Goal: Task Accomplishment & Management: Manage account settings

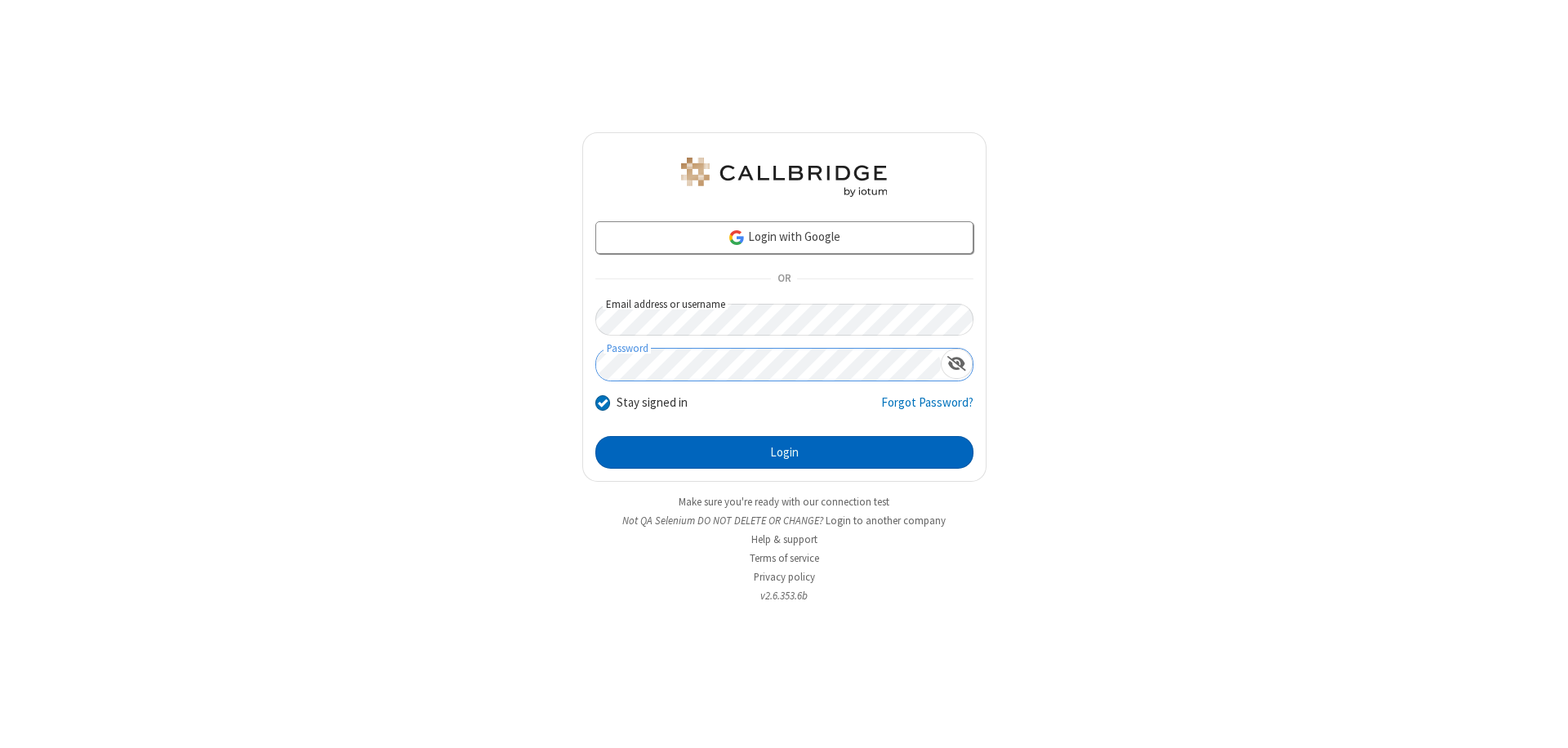
click at [784, 453] on button "Login" at bounding box center [785, 453] width 378 height 33
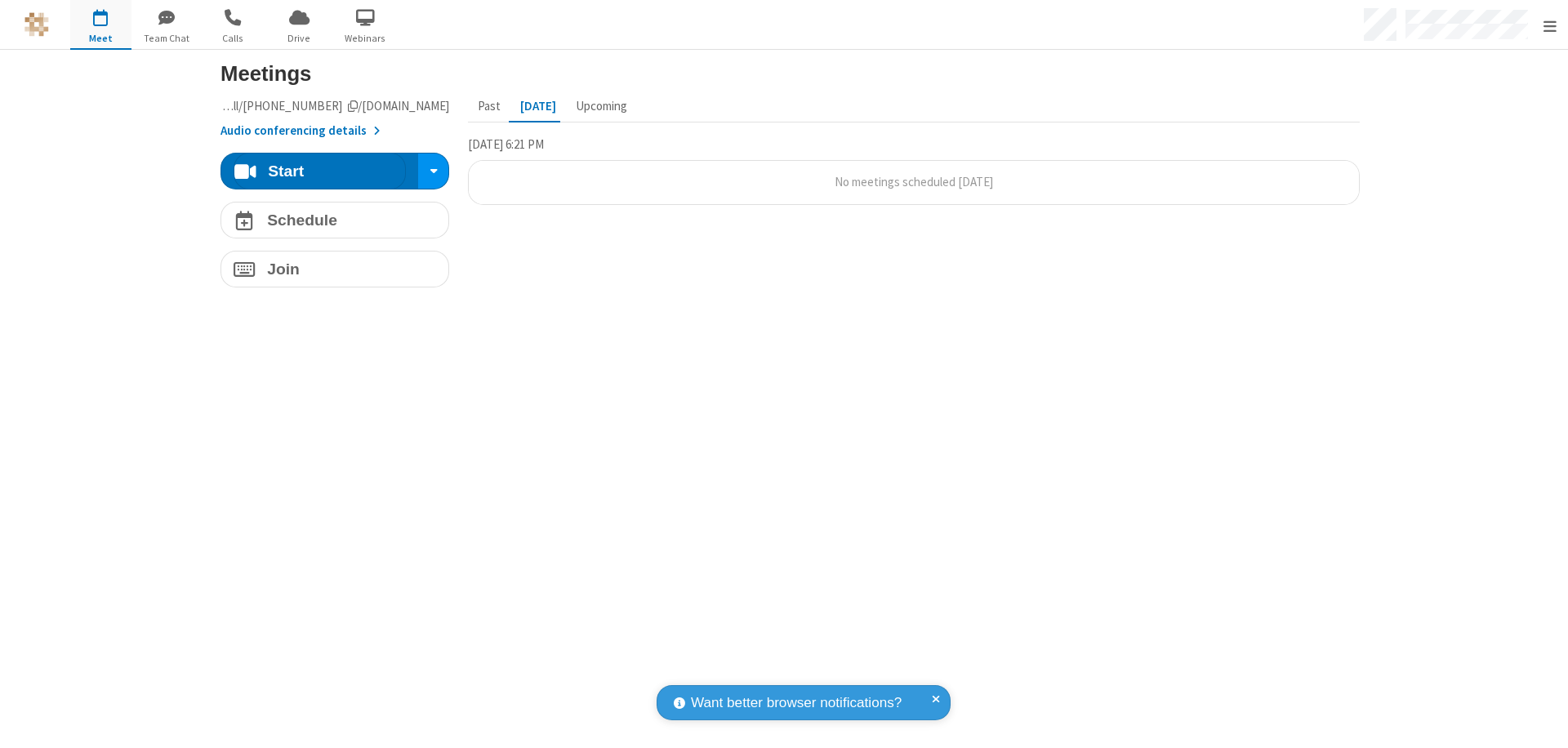
click at [1549, 26] on span "Open menu" at bounding box center [1550, 26] width 13 height 17
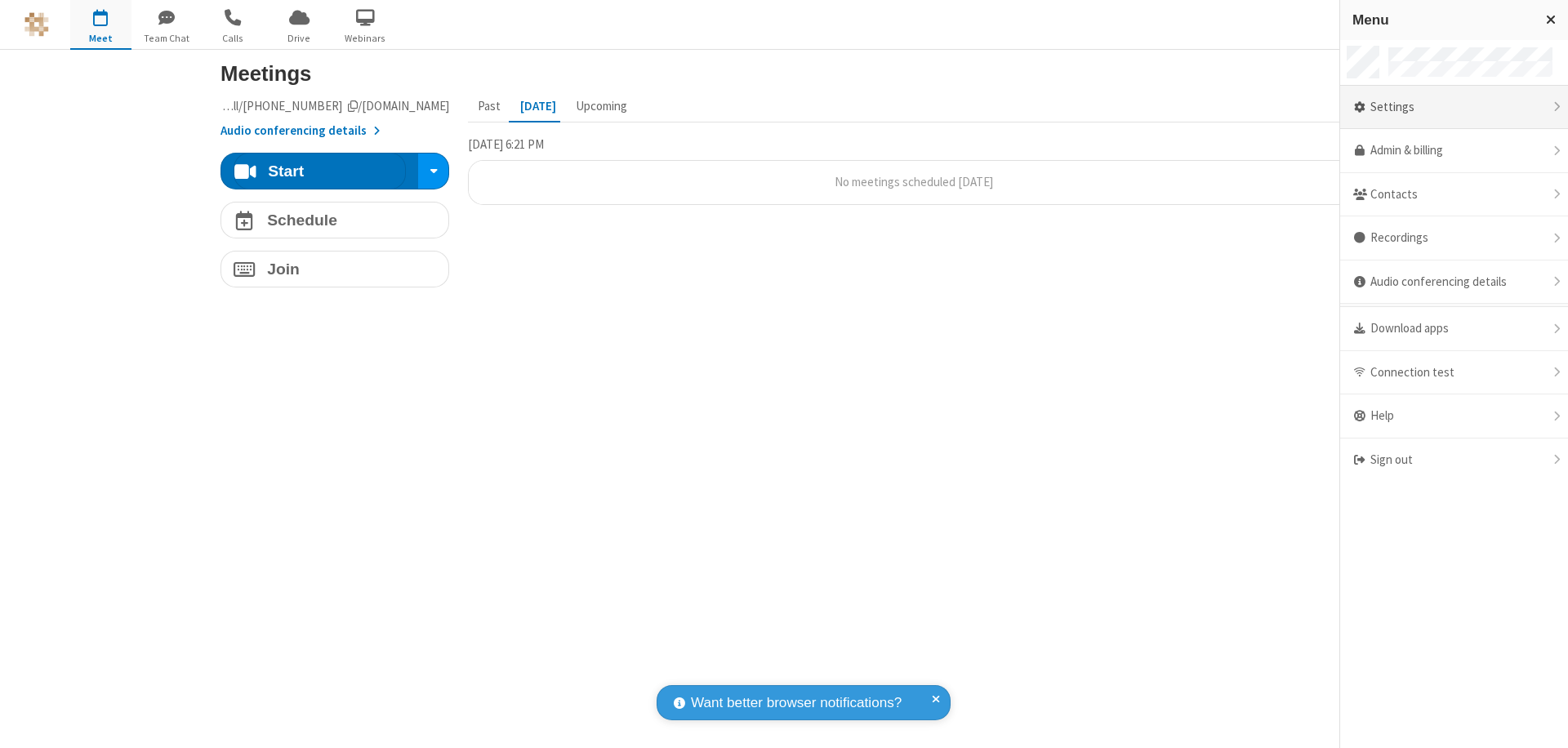
click at [1453, 107] on div "Settings" at bounding box center [1454, 107] width 228 height 44
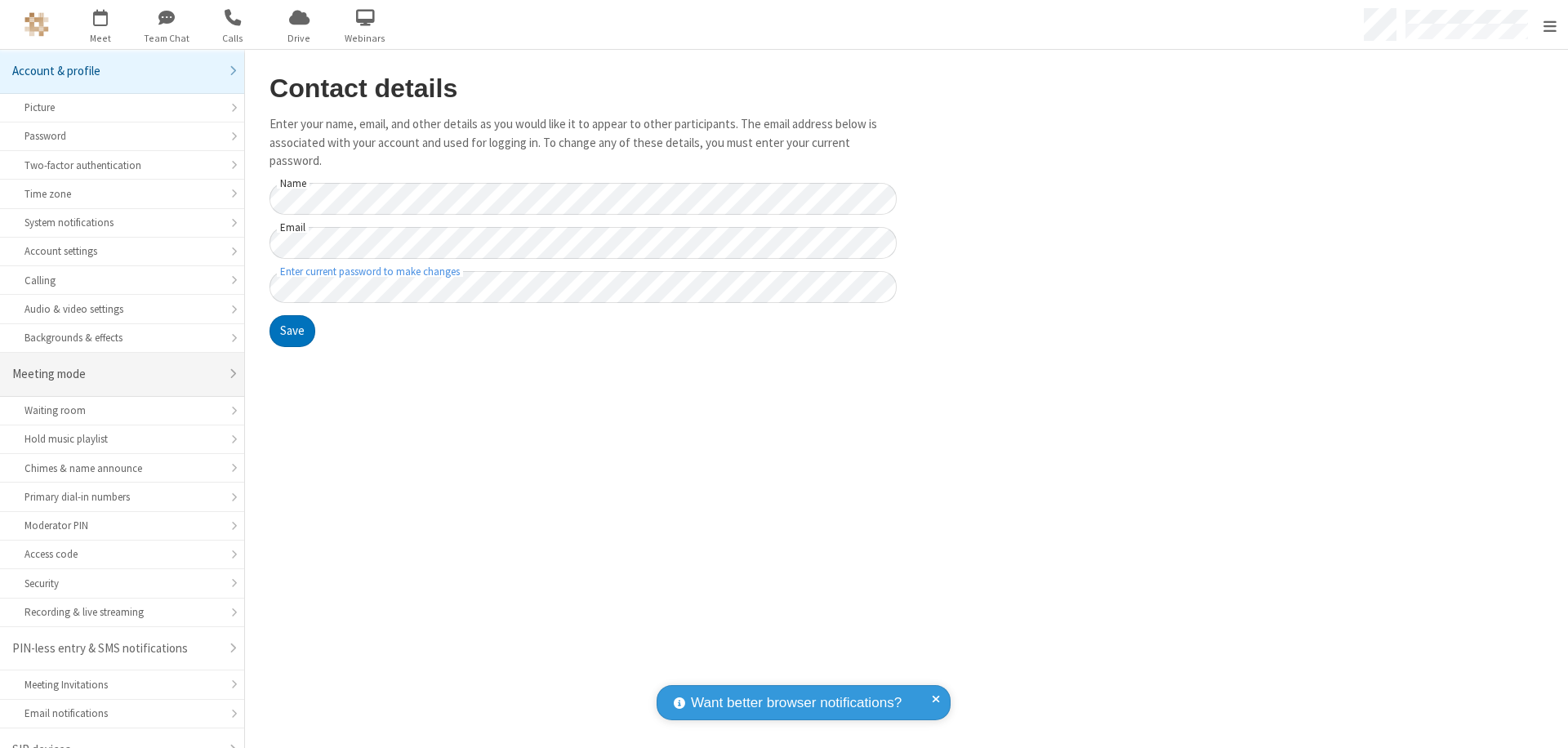
click at [116, 365] on div "Meeting mode" at bounding box center [116, 374] width 207 height 19
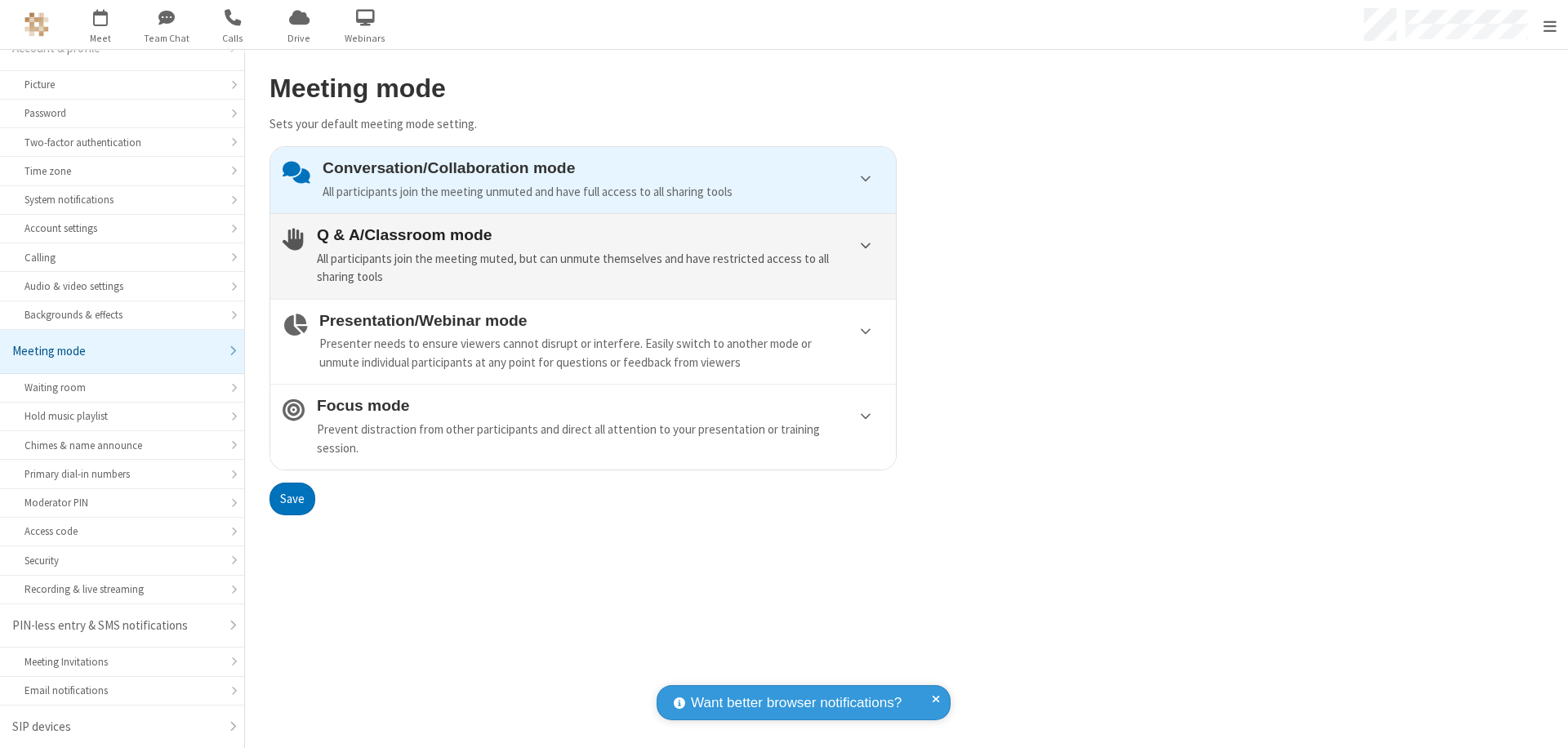
click at [583, 255] on div "All participants join the meeting muted, but can unmute themselves and have res…" at bounding box center [601, 268] width 567 height 36
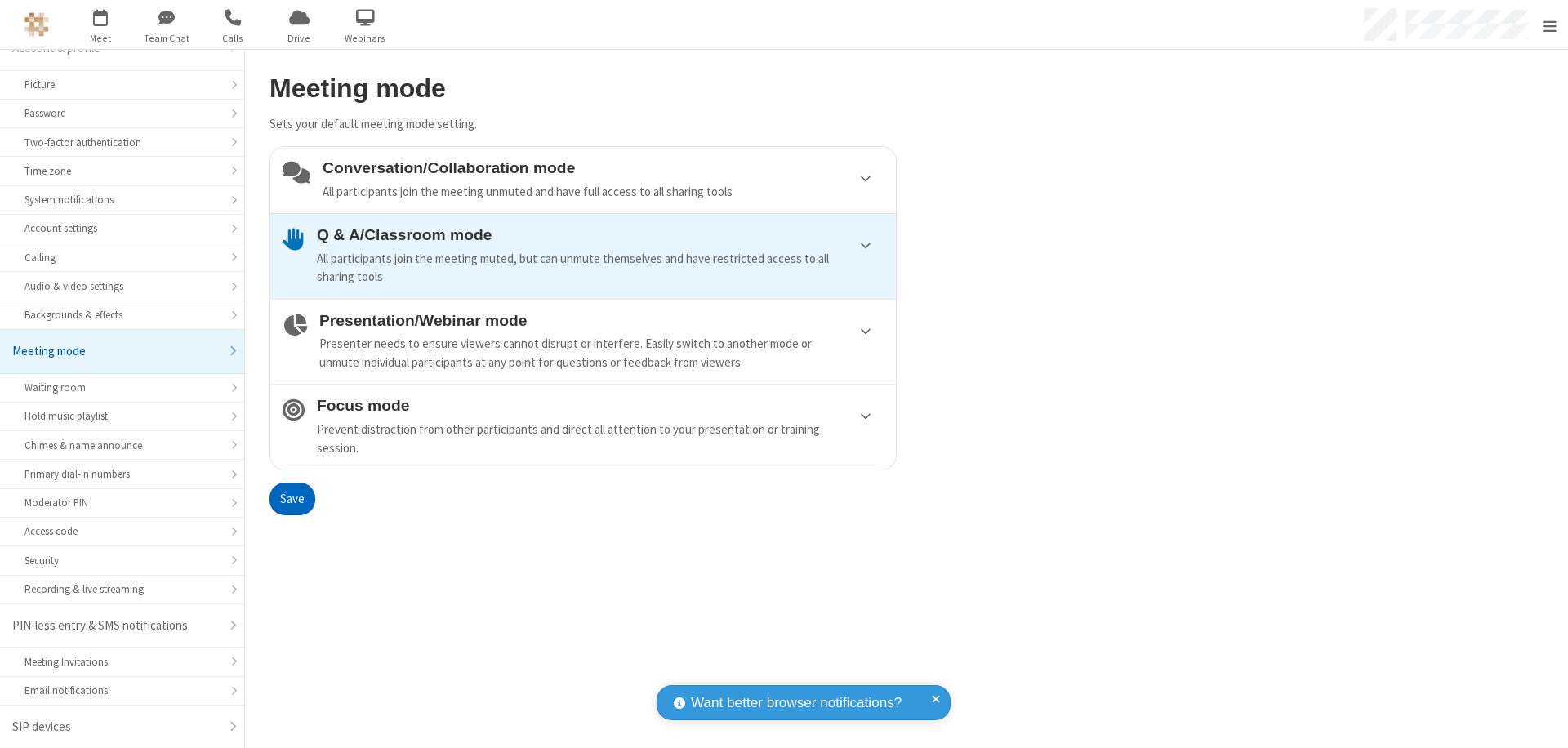
click at [292, 498] on button "Save" at bounding box center [292, 499] width 45 height 33
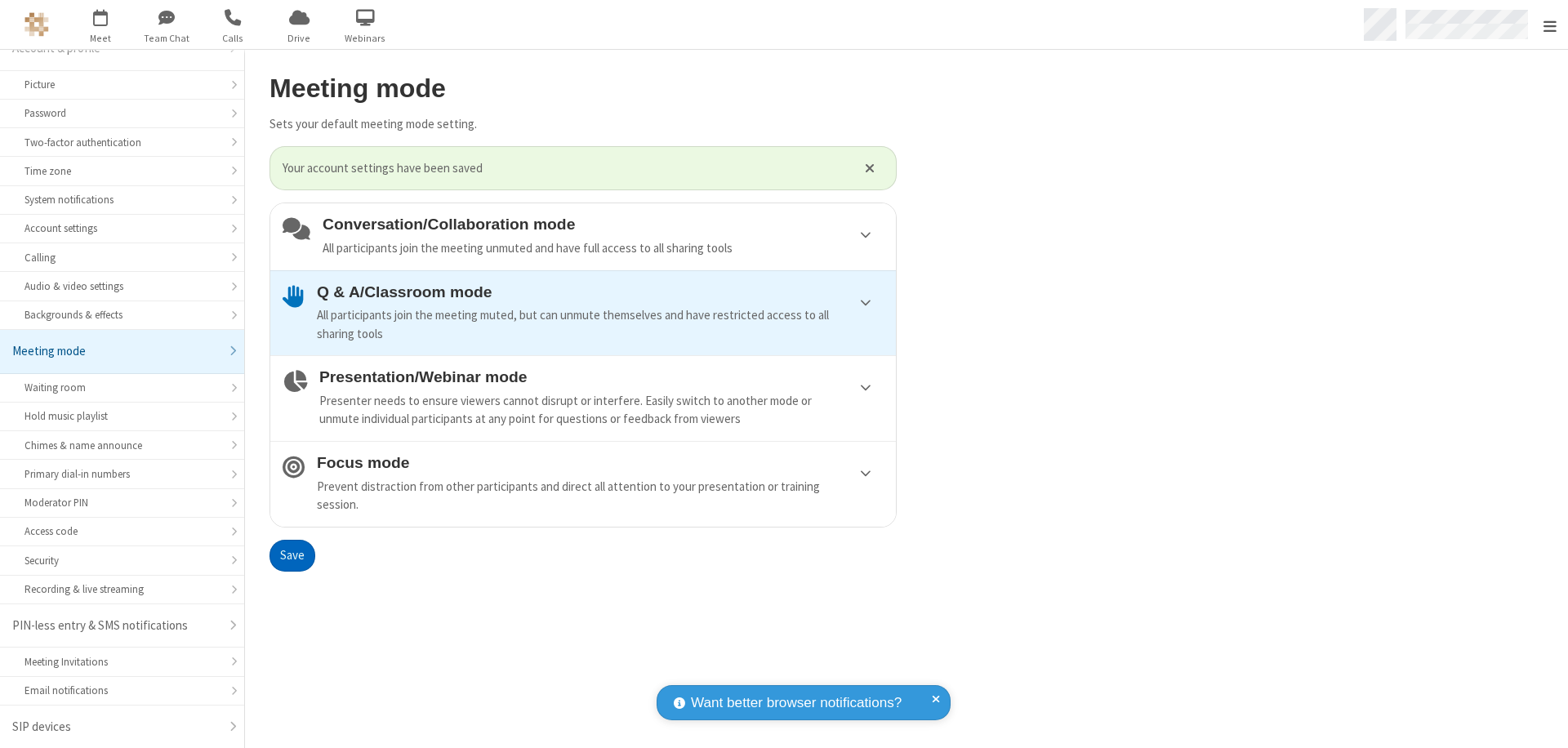
click at [1549, 25] on span "Open menu" at bounding box center [1550, 26] width 13 height 17
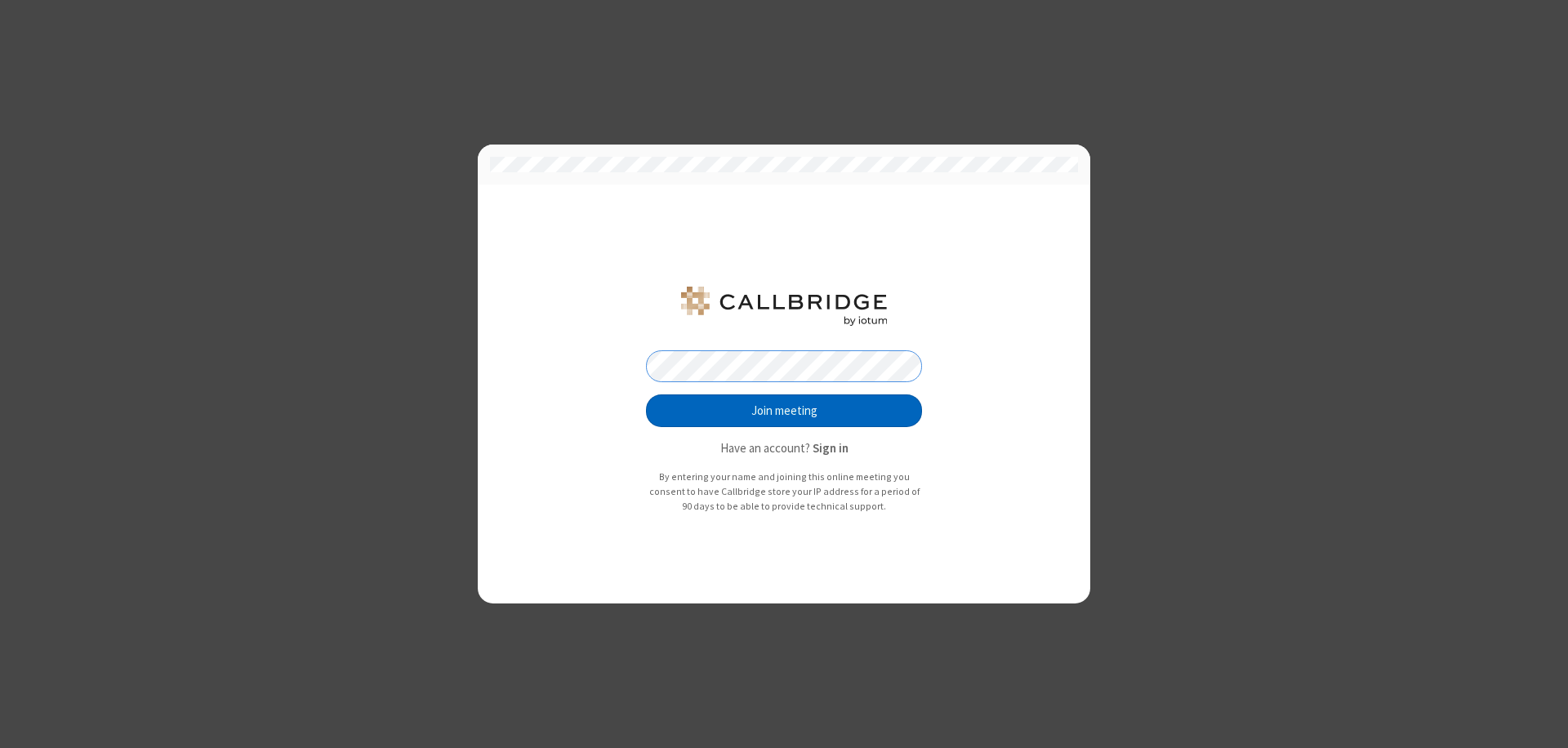
click at [784, 411] on button "Join meeting" at bounding box center [784, 411] width 276 height 33
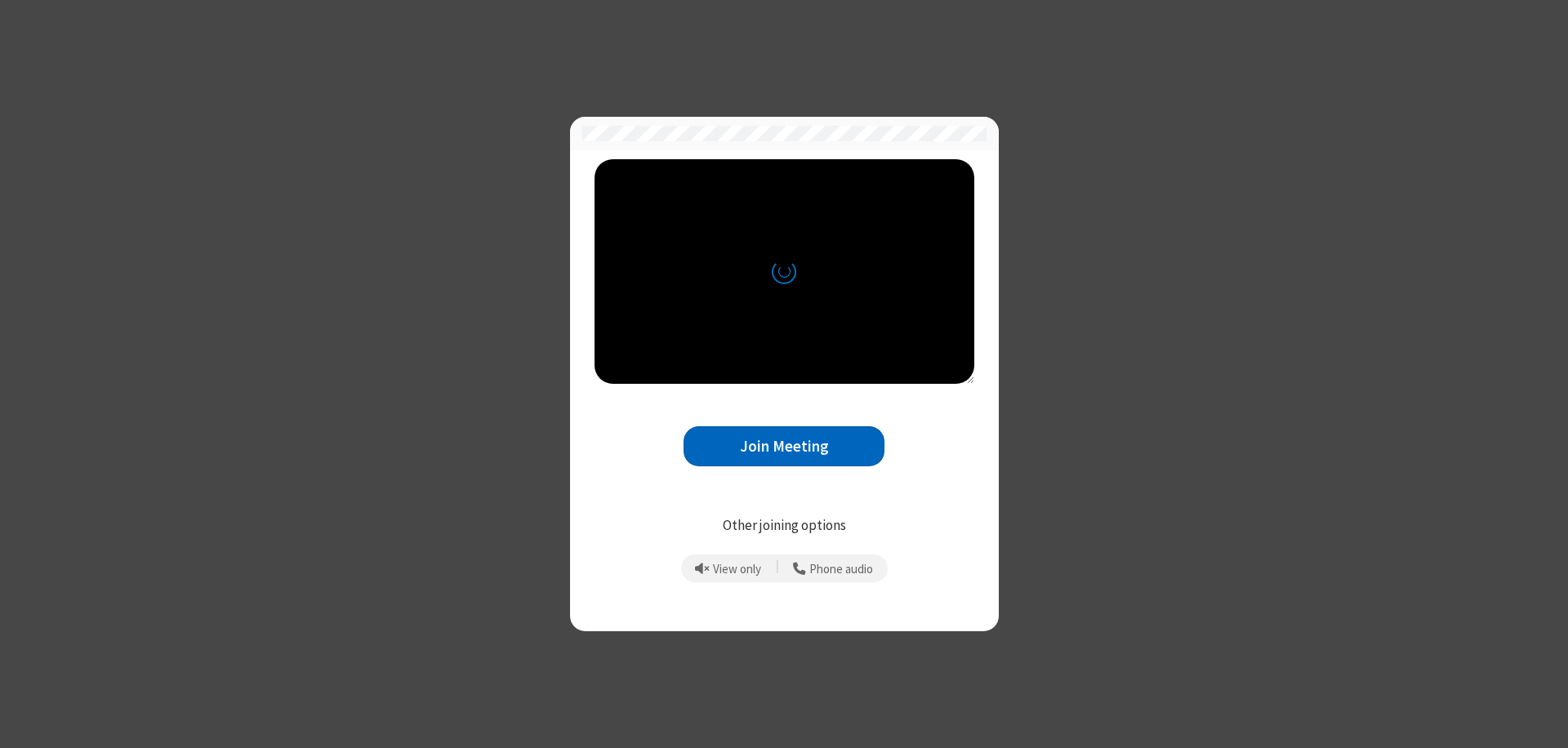
click at [784, 446] on button "Join Meeting" at bounding box center [783, 446] width 201 height 40
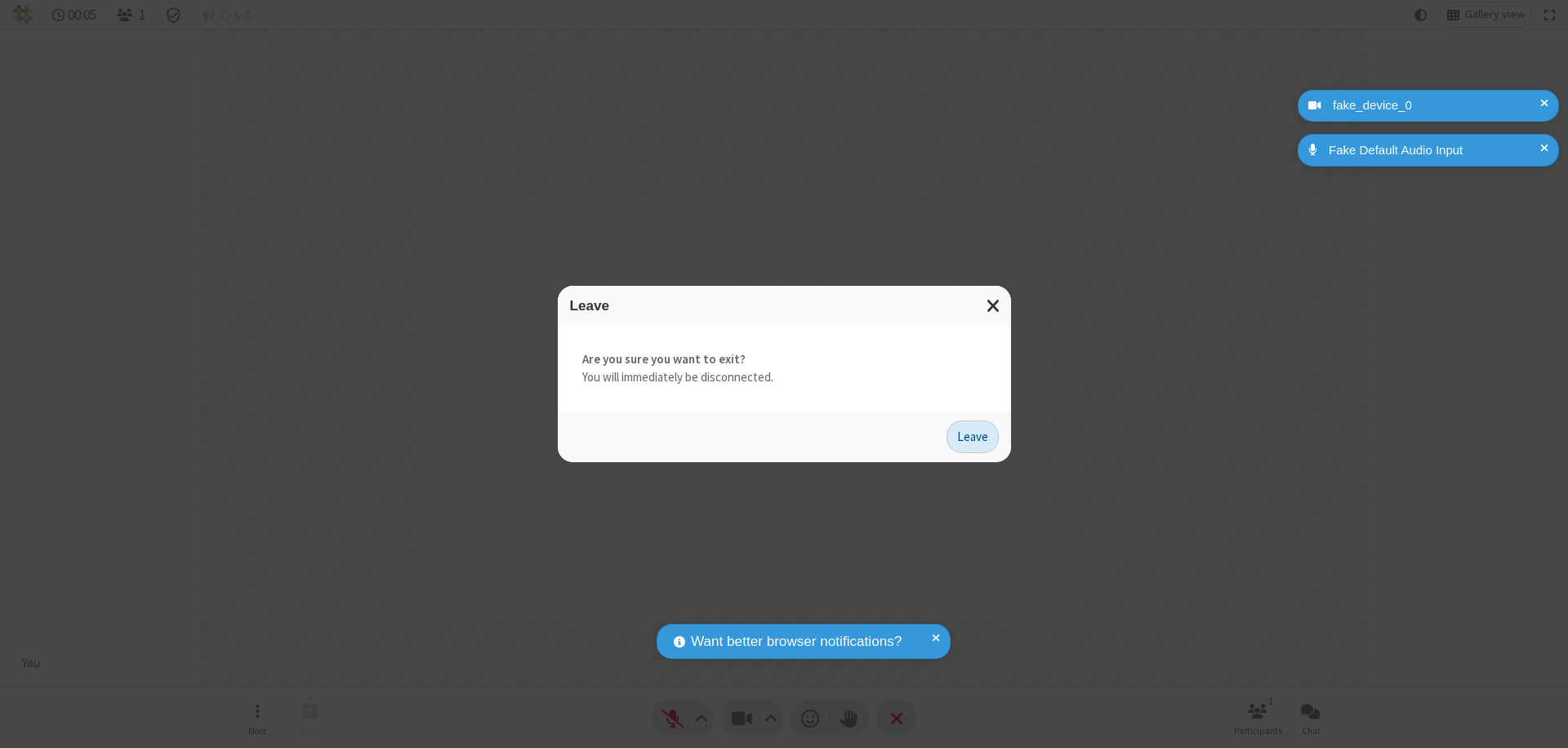
click at [972, 436] on button "Leave" at bounding box center [972, 437] width 52 height 33
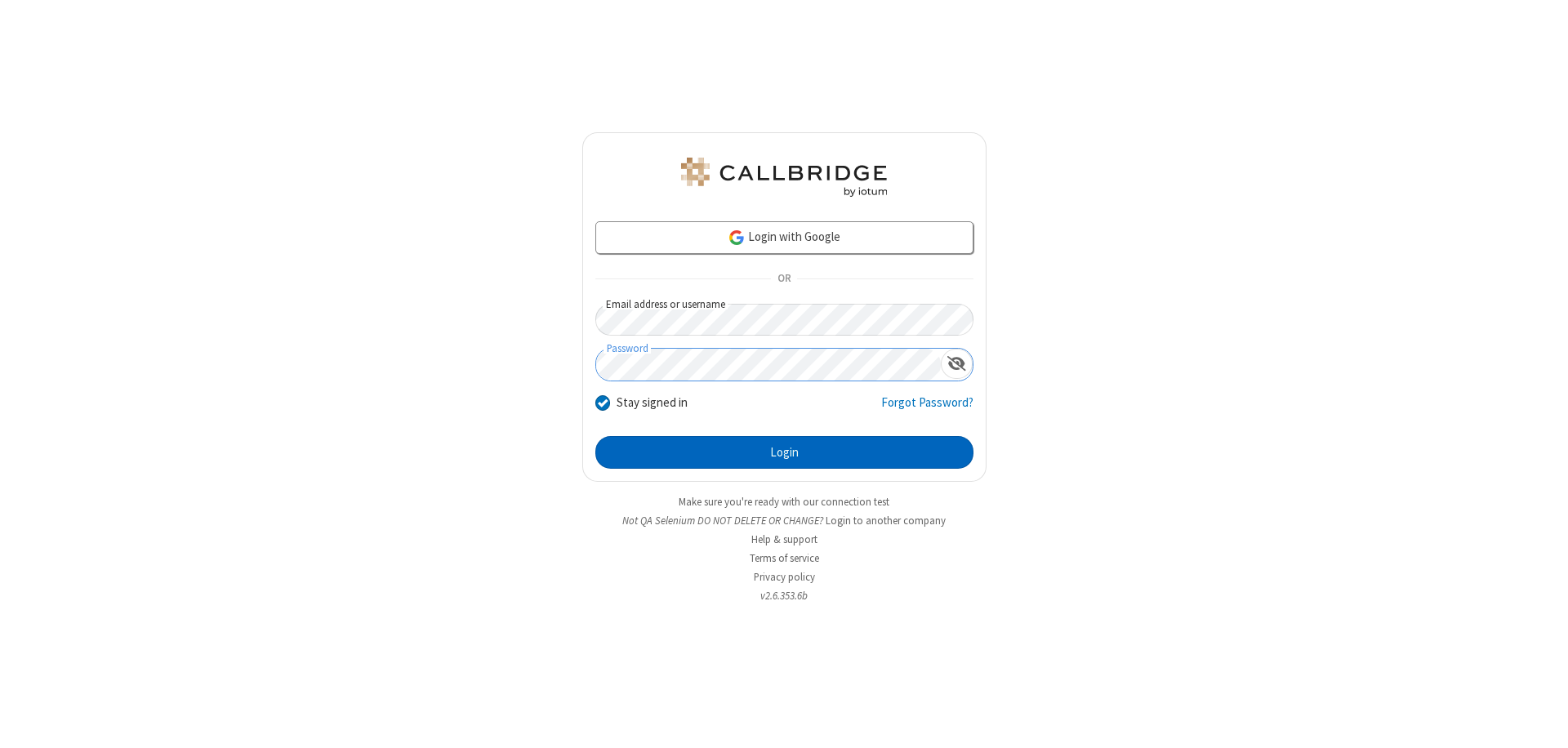
click at [784, 453] on button "Login" at bounding box center [785, 453] width 378 height 33
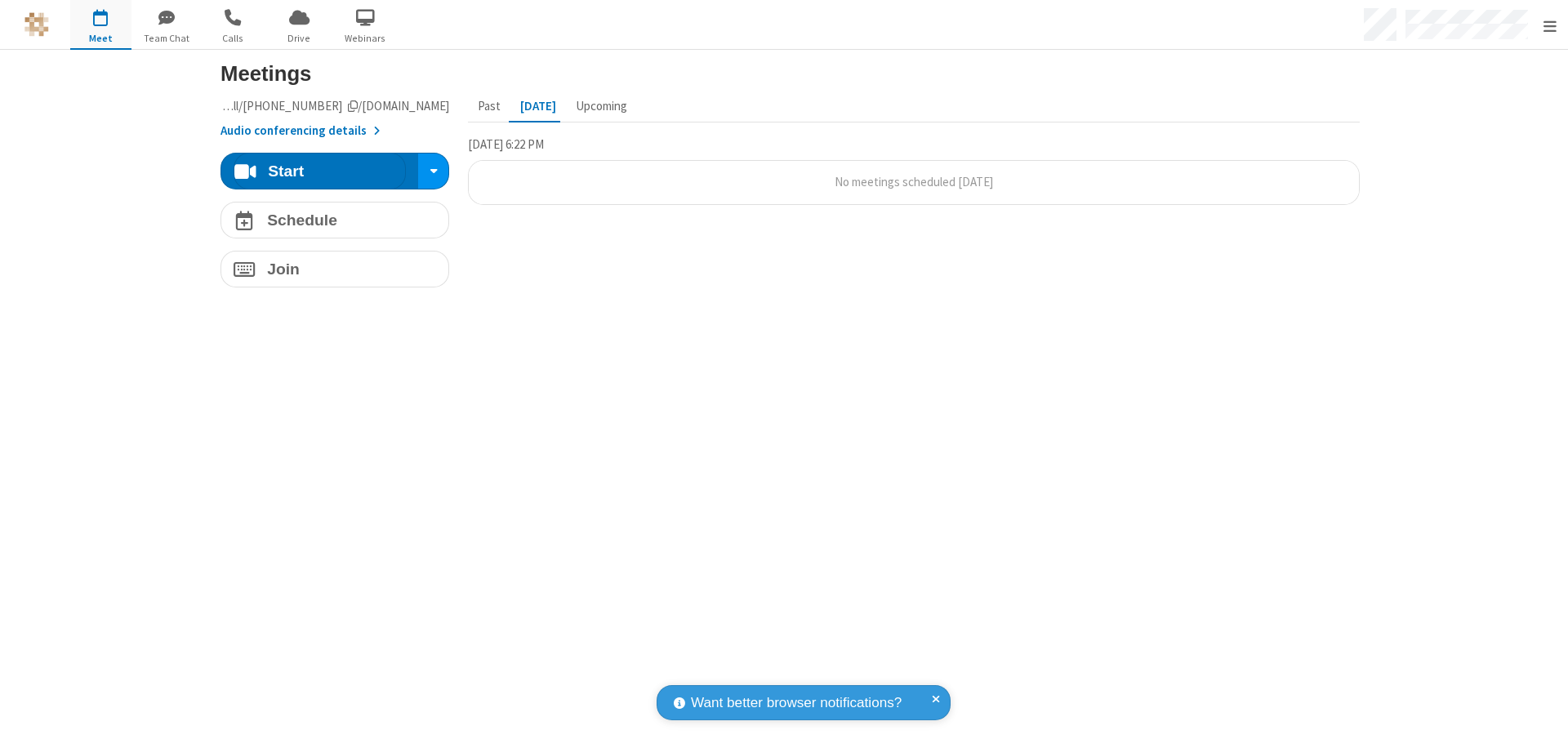
click at [1549, 26] on span "Open menu" at bounding box center [1550, 26] width 13 height 17
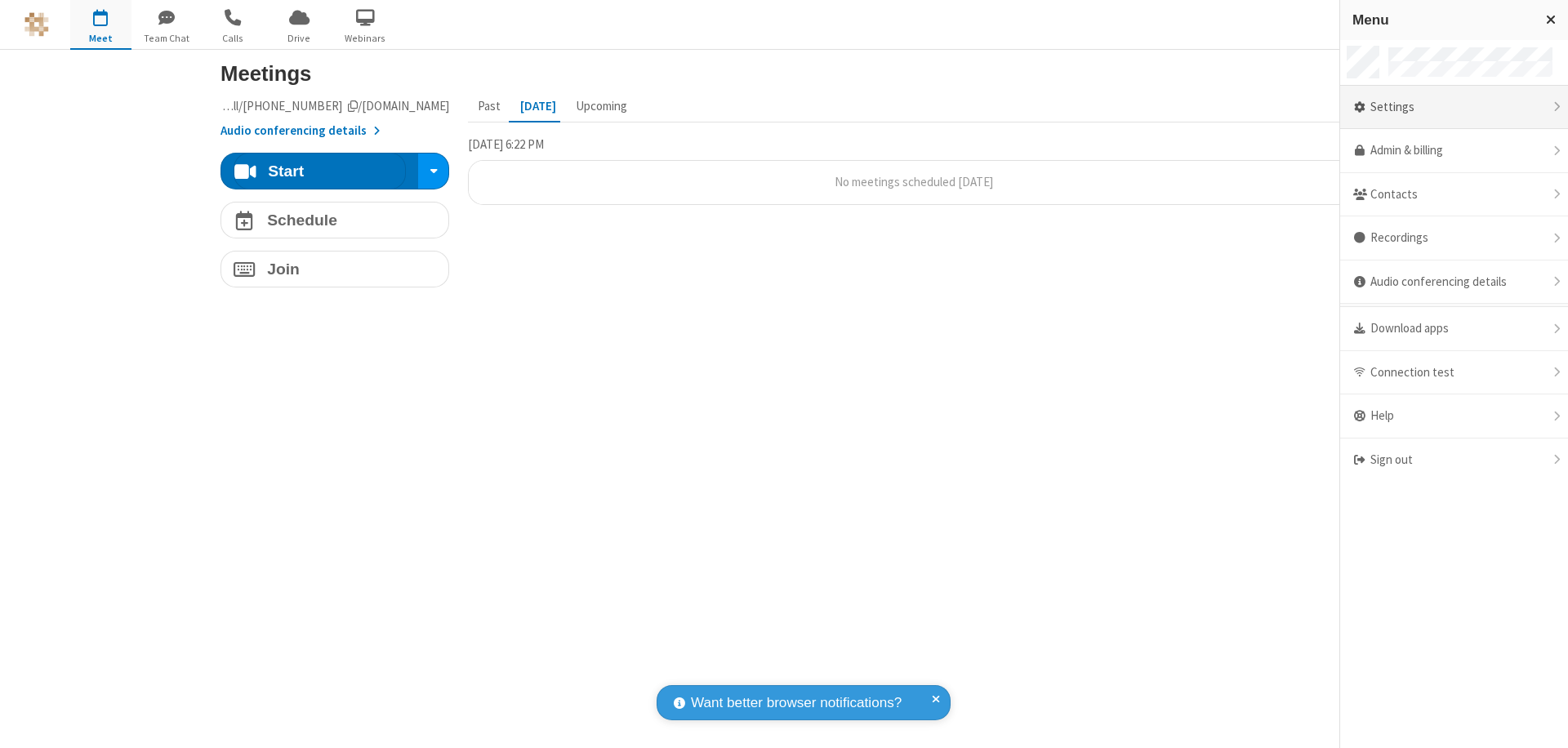
click at [1453, 107] on div "Settings" at bounding box center [1454, 107] width 228 height 44
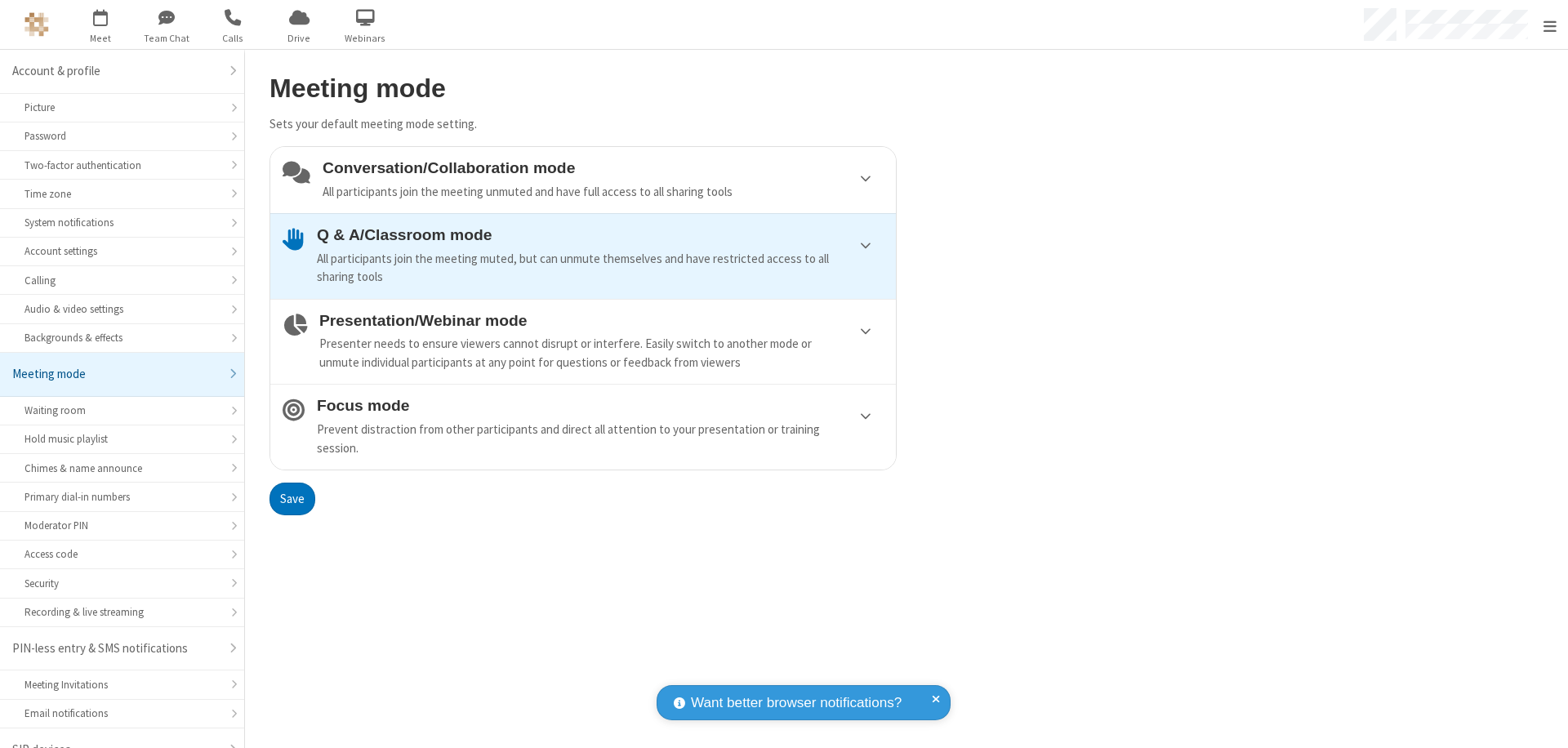
scroll to position [23, 0]
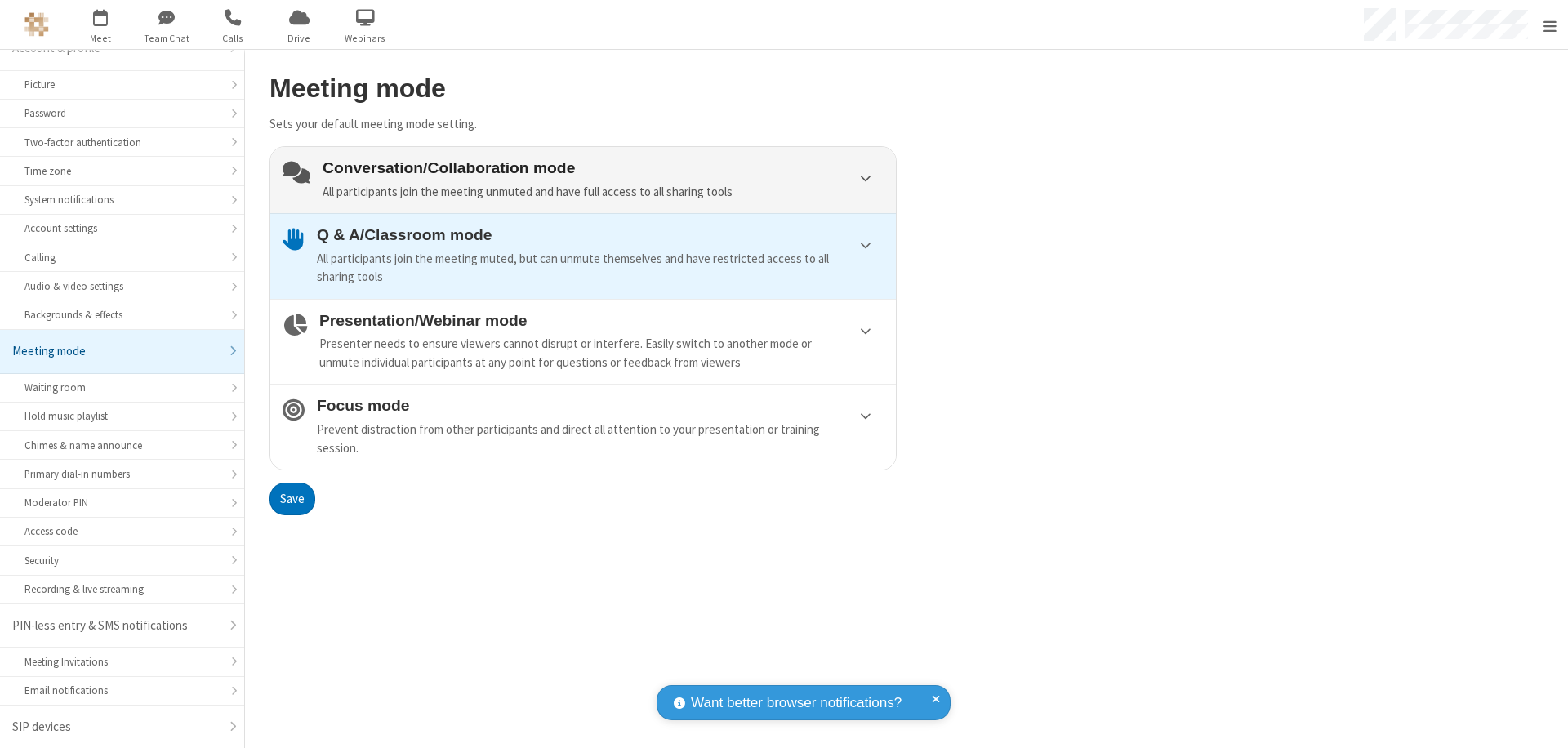
click at [583, 179] on div "Conversation/Collaboration mode All participants join the meeting unmuted and h…" at bounding box center [602, 180] width 561 height 41
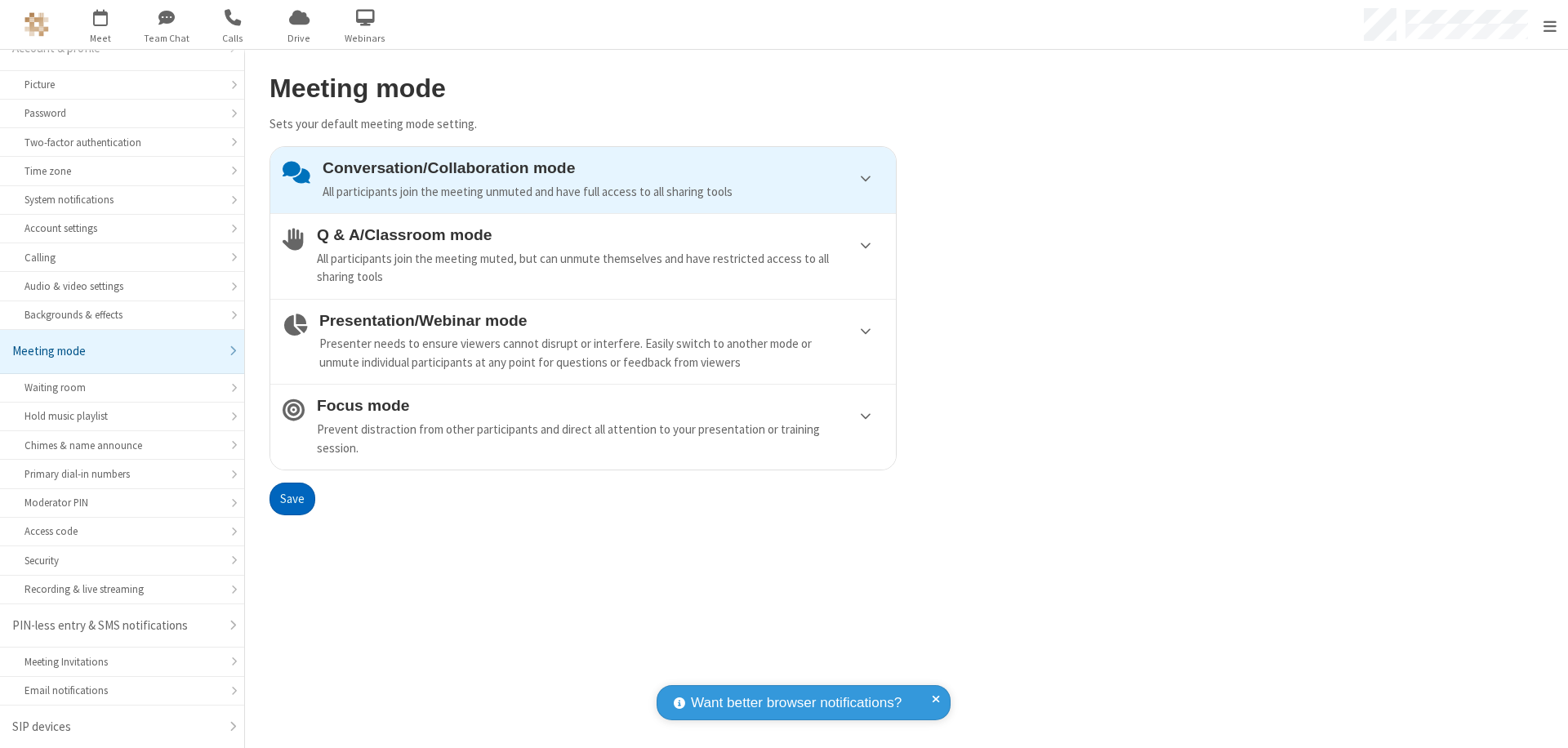
click at [292, 498] on button "Save" at bounding box center [292, 499] width 45 height 33
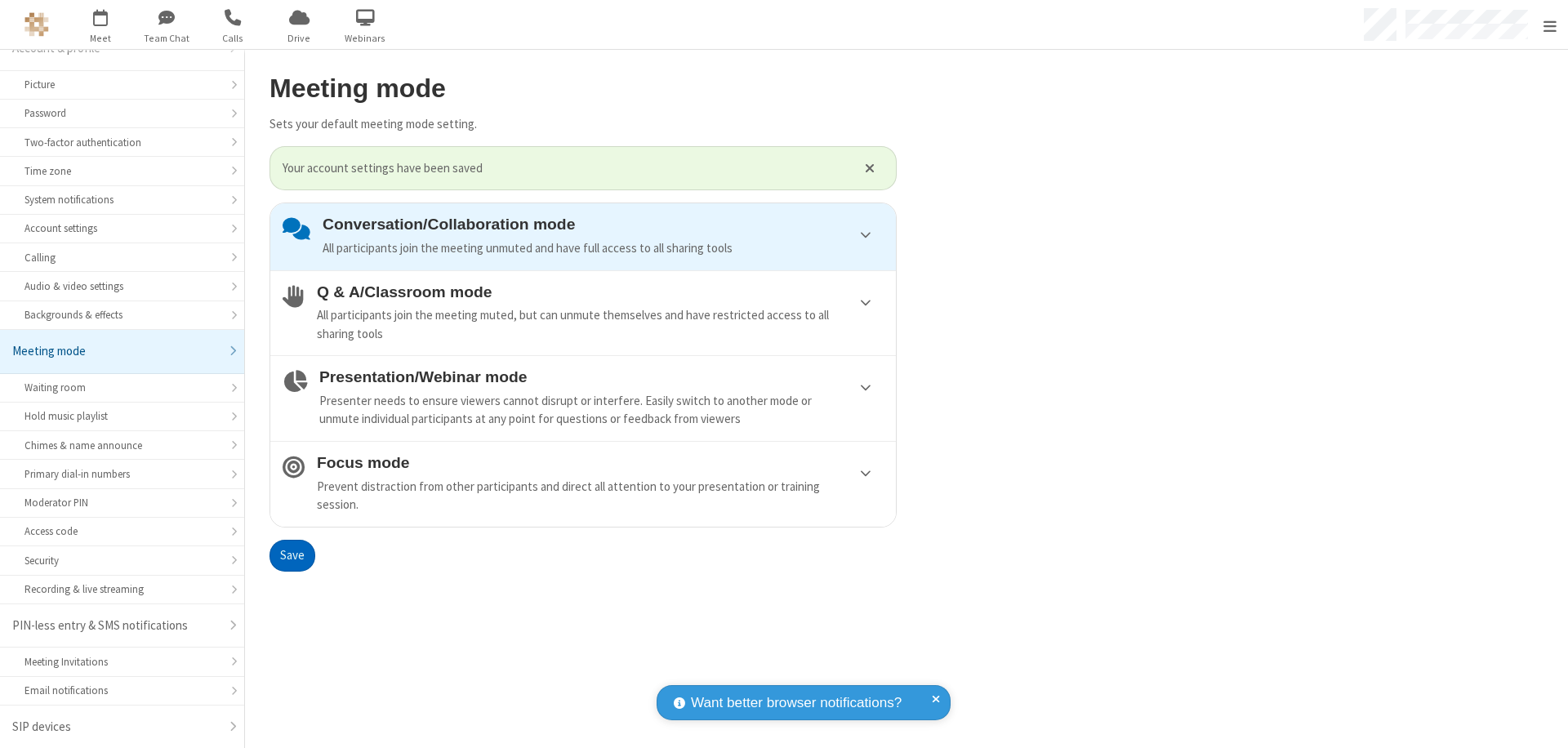
click at [1549, 25] on span "Open menu" at bounding box center [1550, 26] width 13 height 17
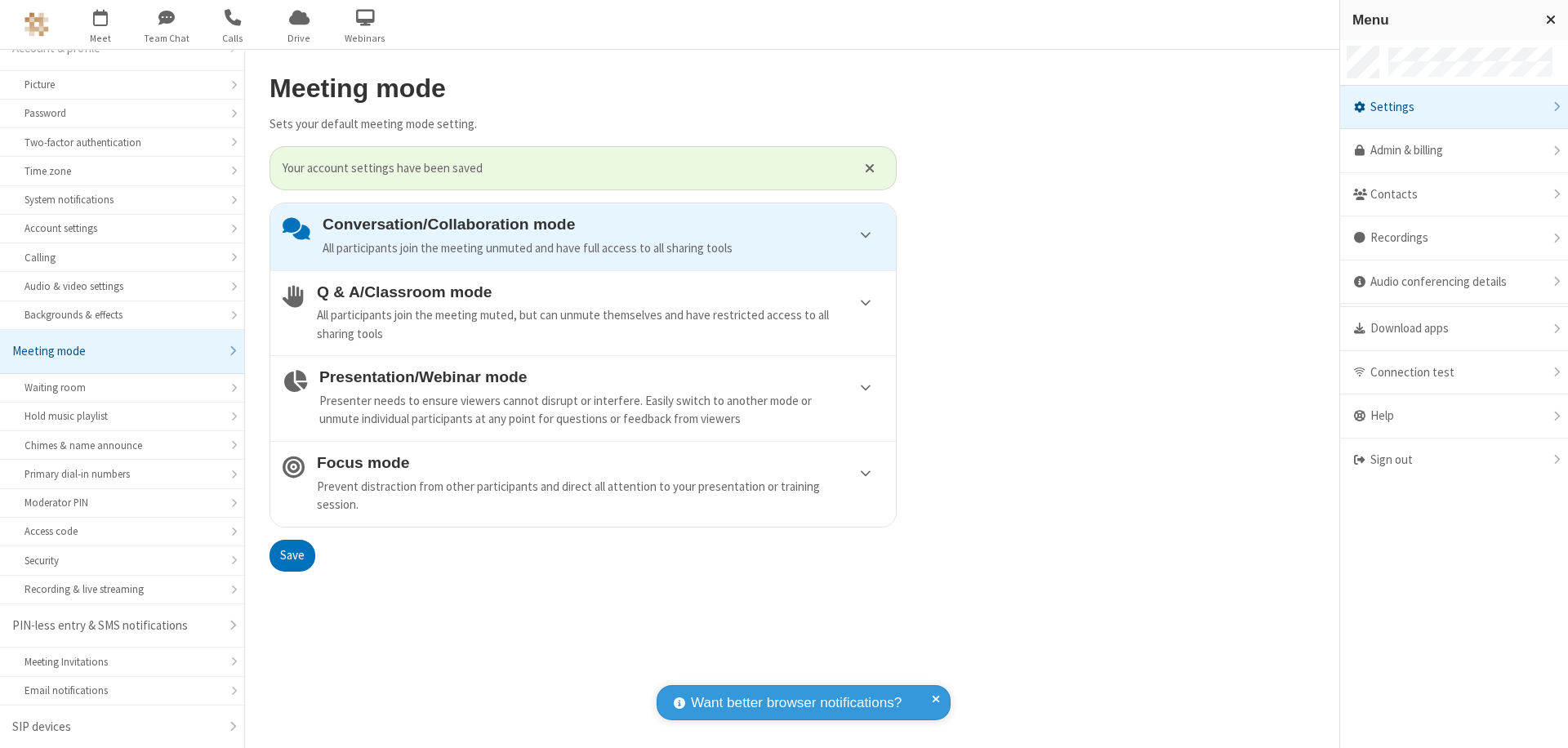
click at [1453, 460] on div "Sign out" at bounding box center [1454, 460] width 228 height 43
